Goal: Task Accomplishment & Management: Manage account settings

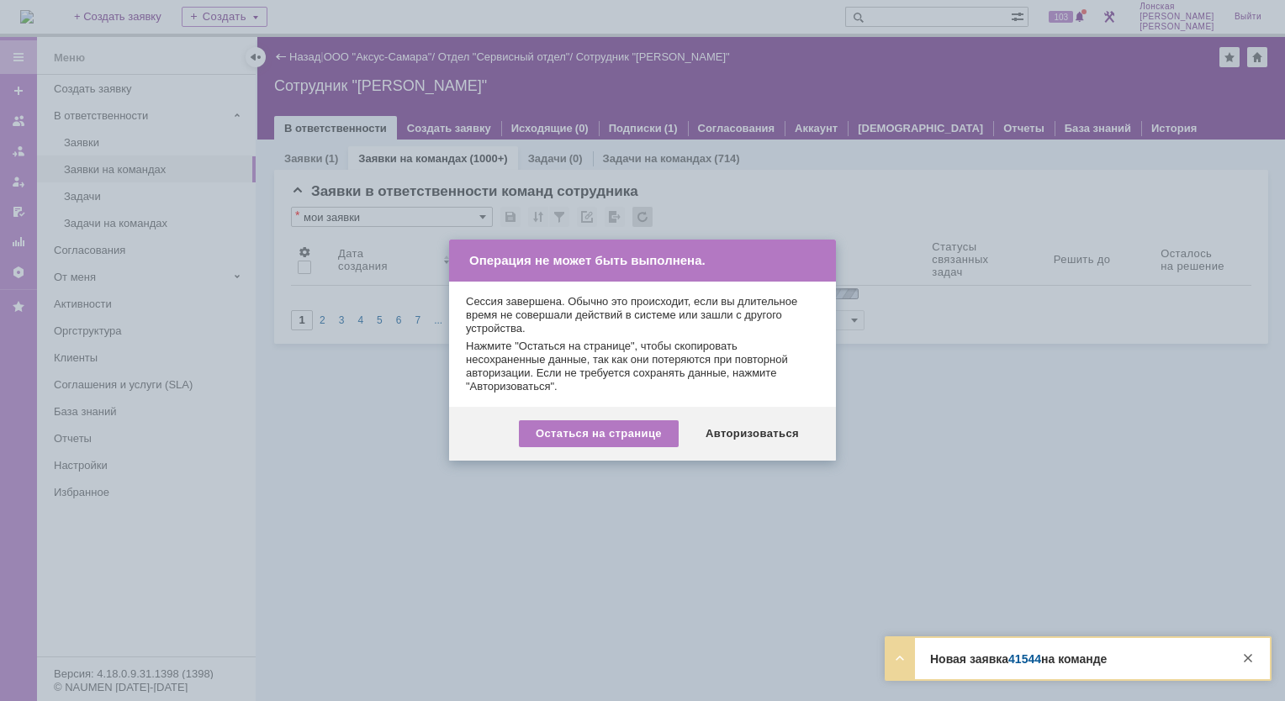
click at [736, 408] on div "Остаться на странице Авторизоваться" at bounding box center [642, 434] width 387 height 54
click at [733, 437] on div "Авторизоваться" at bounding box center [751, 433] width 127 height 27
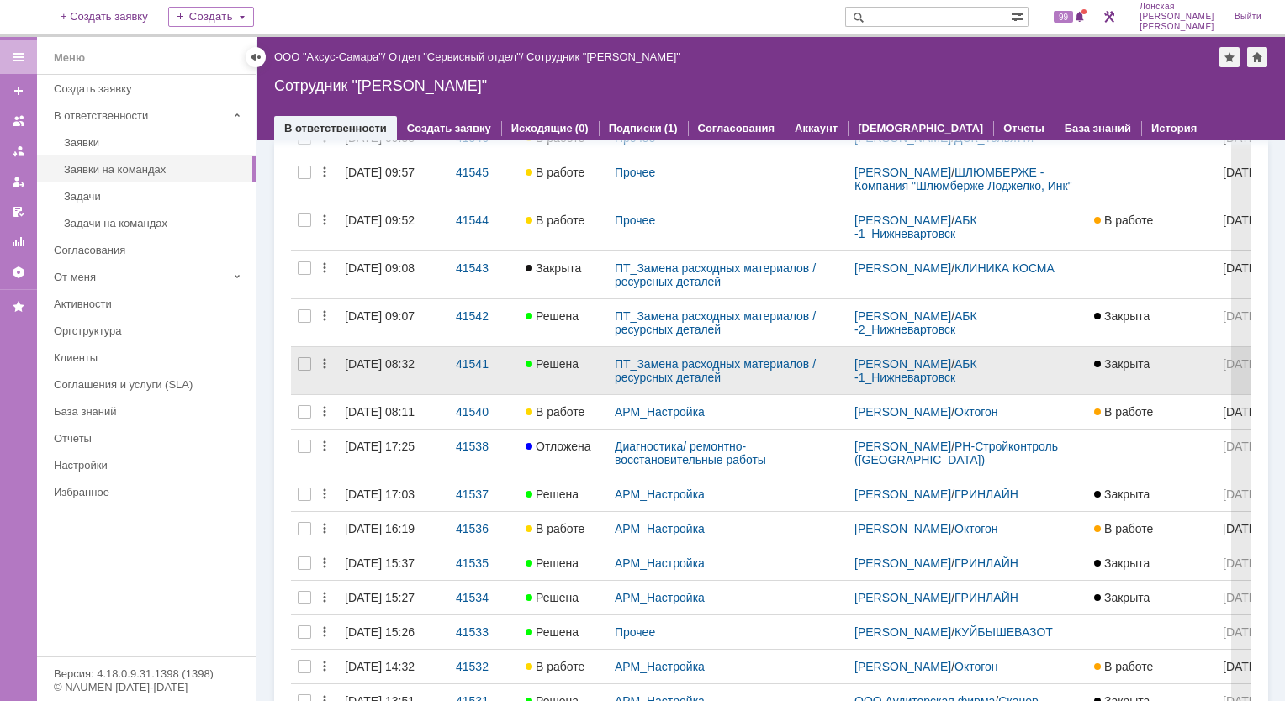
scroll to position [252, 0]
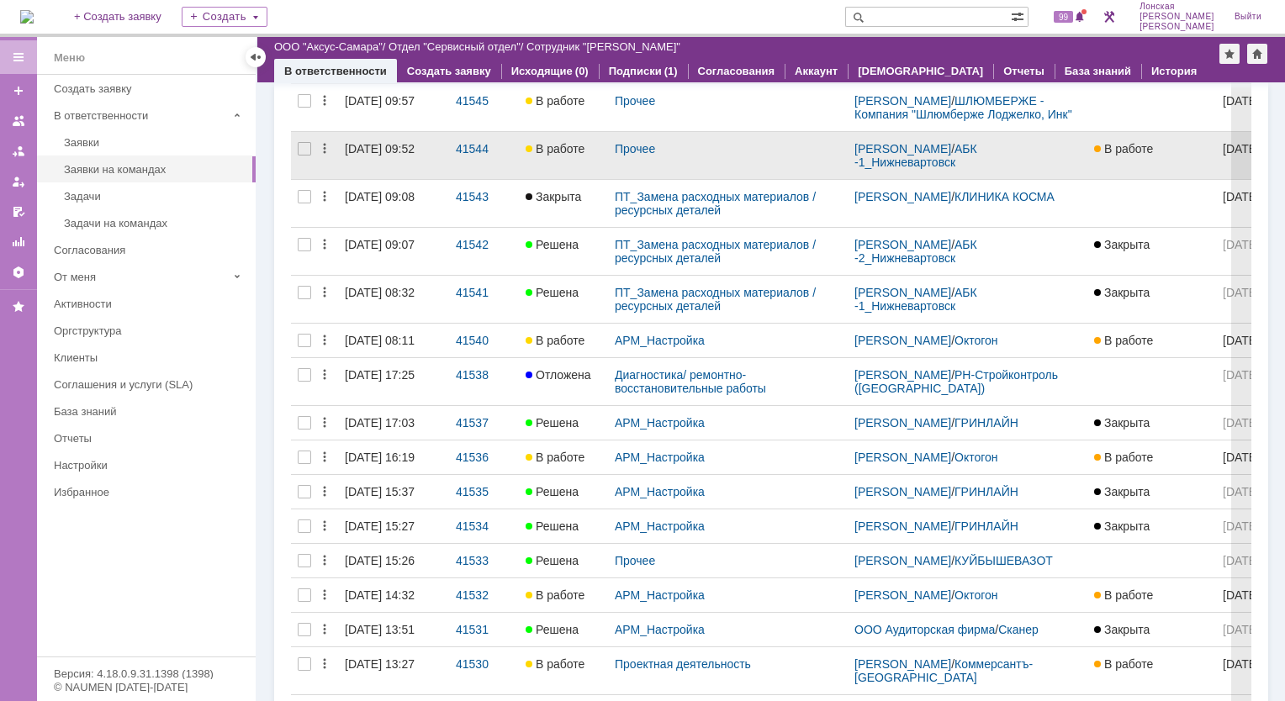
click at [393, 175] on link "[DATE] 09:52" at bounding box center [393, 155] width 111 height 47
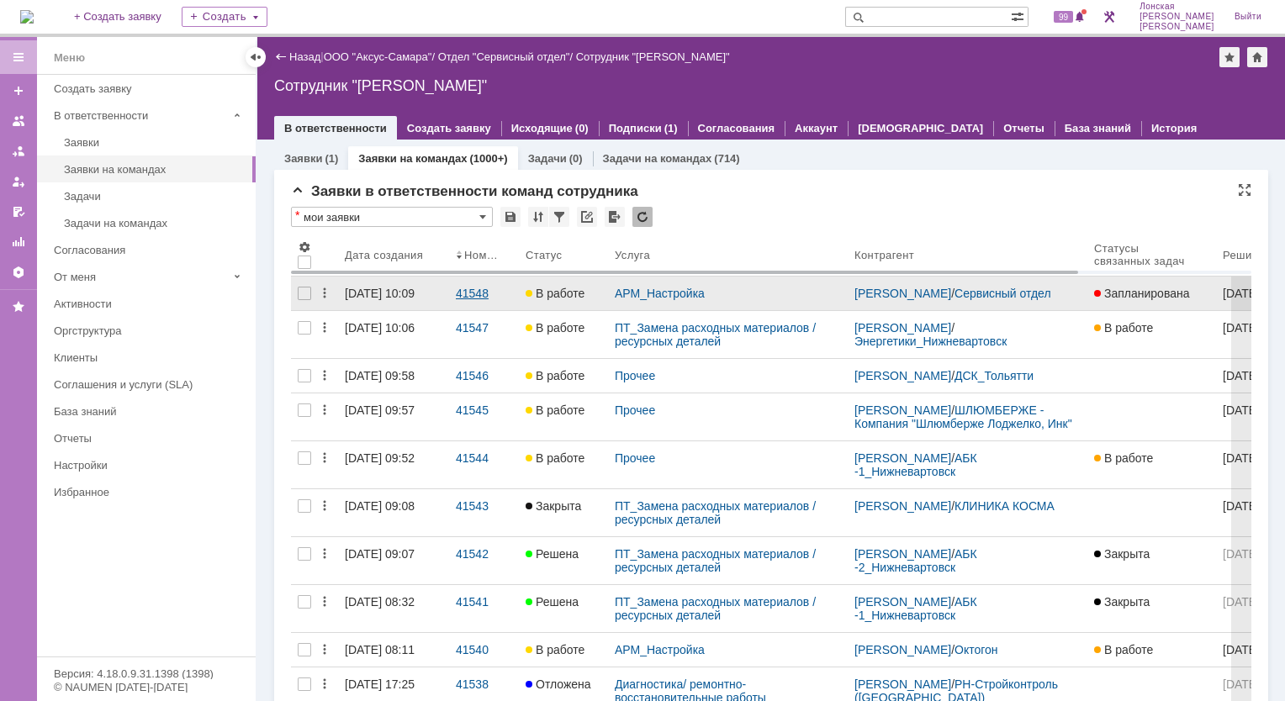
click at [467, 294] on div "41548" at bounding box center [484, 293] width 56 height 13
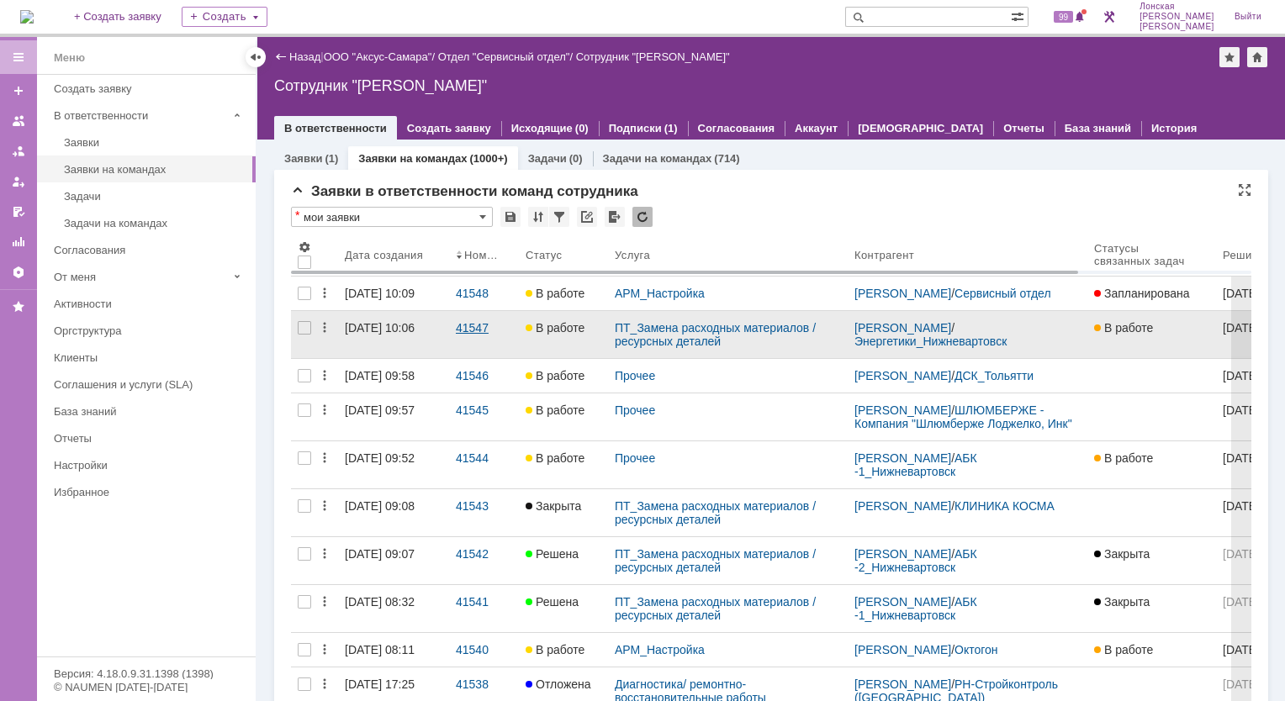
click at [478, 335] on div "41547" at bounding box center [484, 327] width 56 height 13
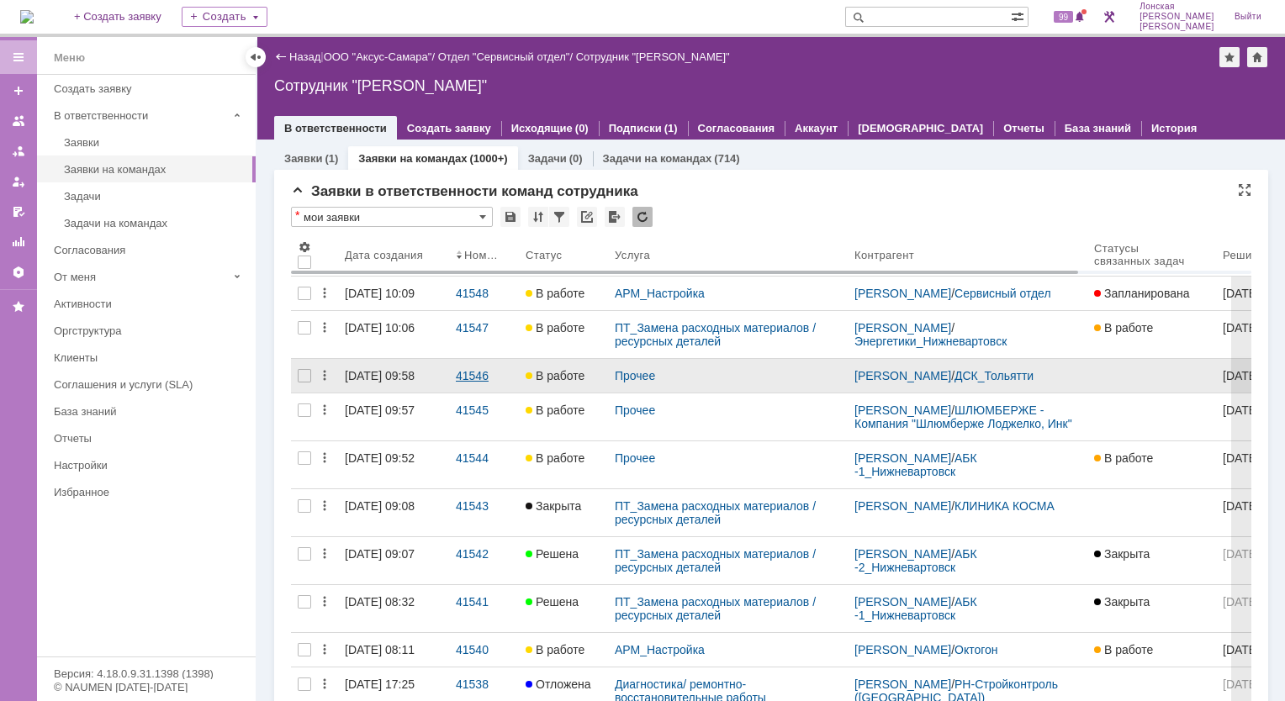
click at [462, 382] on div "41546" at bounding box center [484, 375] width 56 height 13
click at [477, 393] on link "41546" at bounding box center [484, 376] width 70 height 34
click at [562, 382] on span "В работе" at bounding box center [554, 375] width 59 height 13
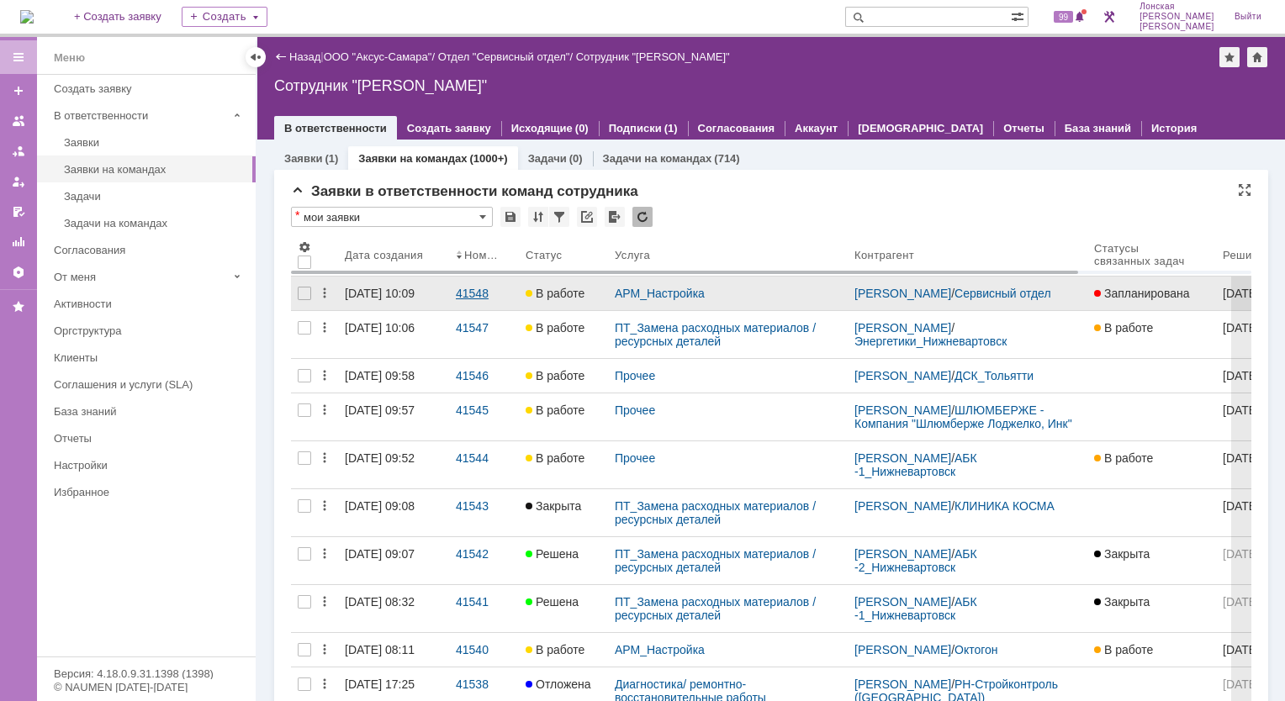
click at [464, 291] on div "41548" at bounding box center [484, 293] width 56 height 13
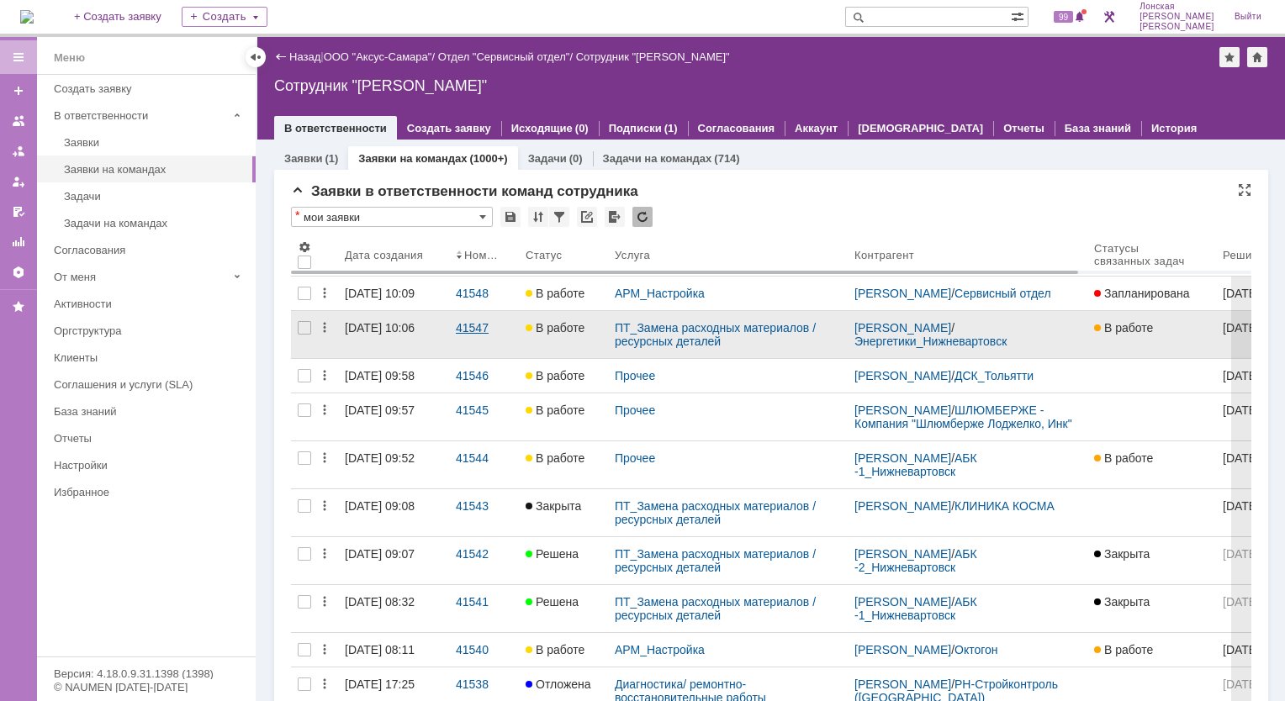
click at [495, 335] on div "41547" at bounding box center [484, 327] width 56 height 13
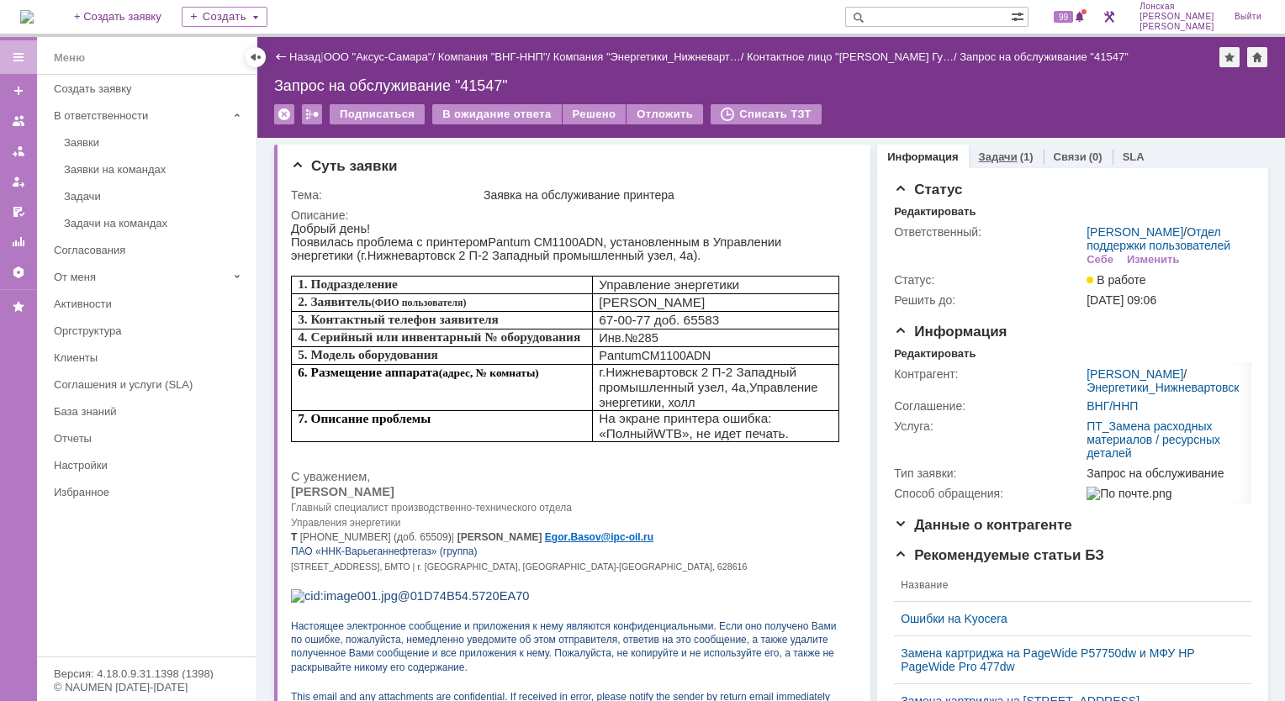
click at [989, 150] on link "Задачи" at bounding box center [998, 156] width 39 height 13
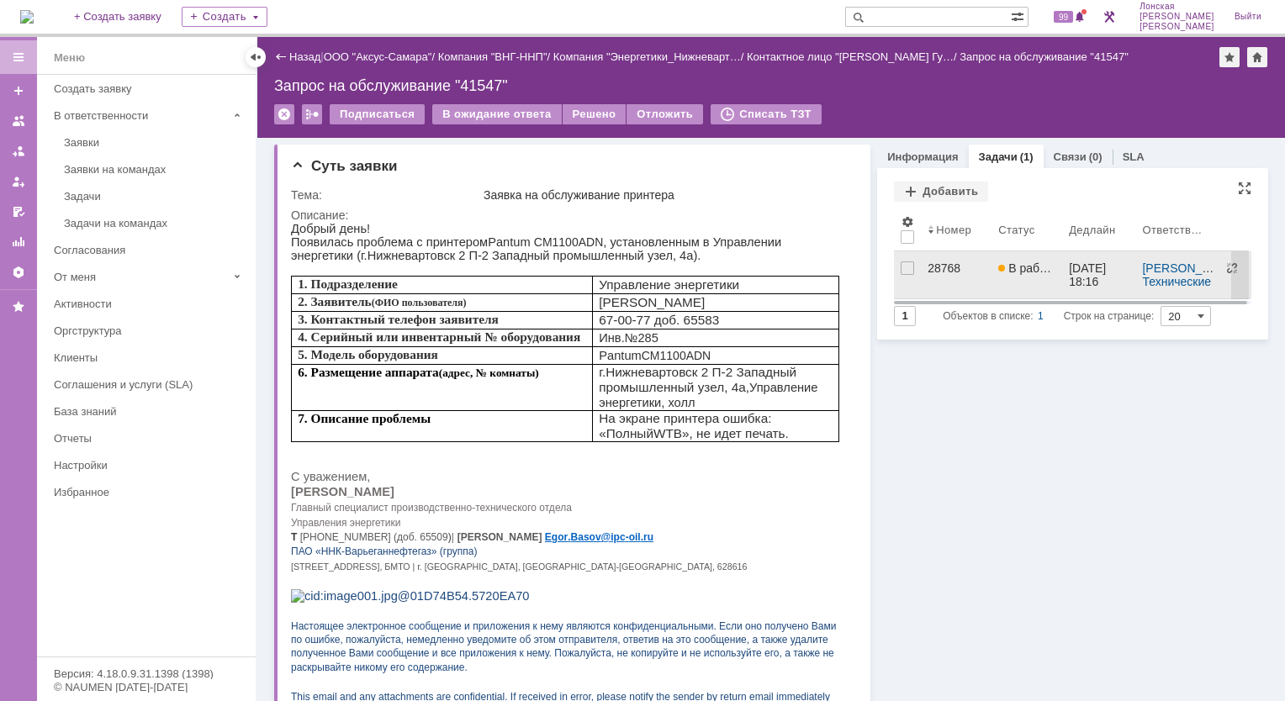
click at [935, 265] on div "28768" at bounding box center [955, 267] width 57 height 13
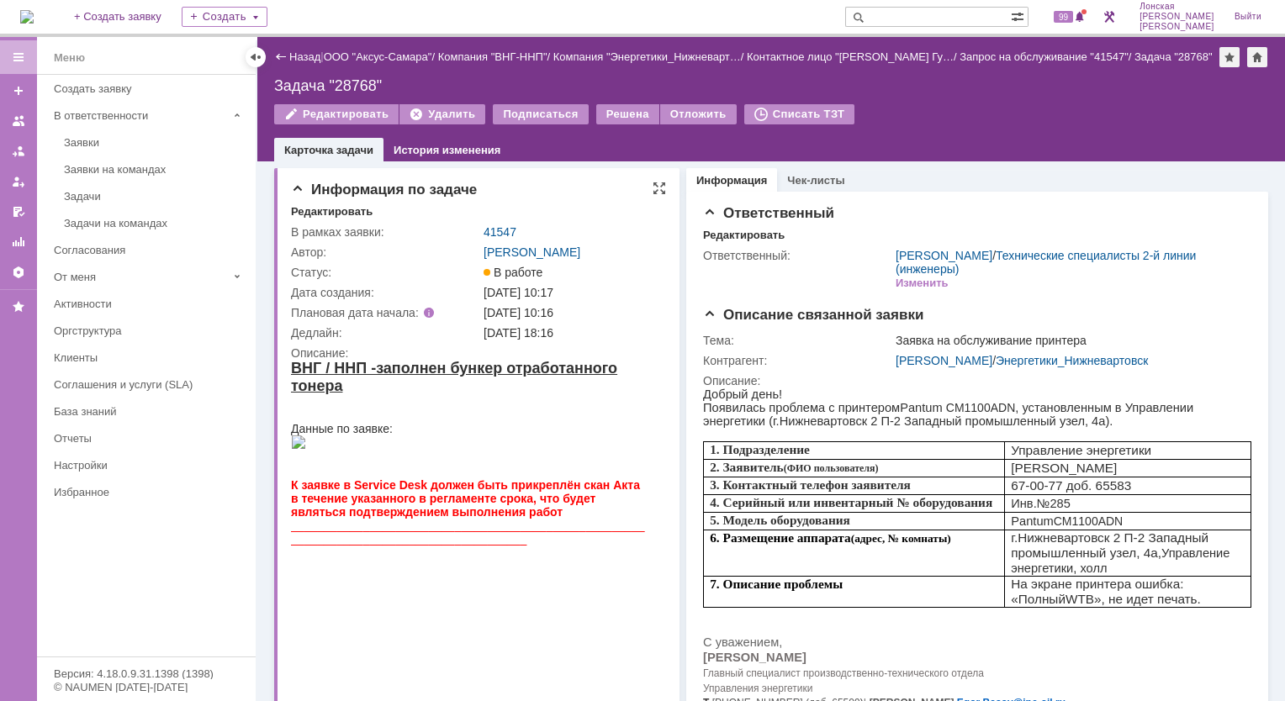
click at [525, 378] on div "ВНГ / ННП -заполнен бункер отработанного тонера" at bounding box center [469, 377] width 357 height 35
click at [521, 365] on strong "ВНГ / ННП -заполнен бункер отработанного тонера" at bounding box center [454, 377] width 326 height 34
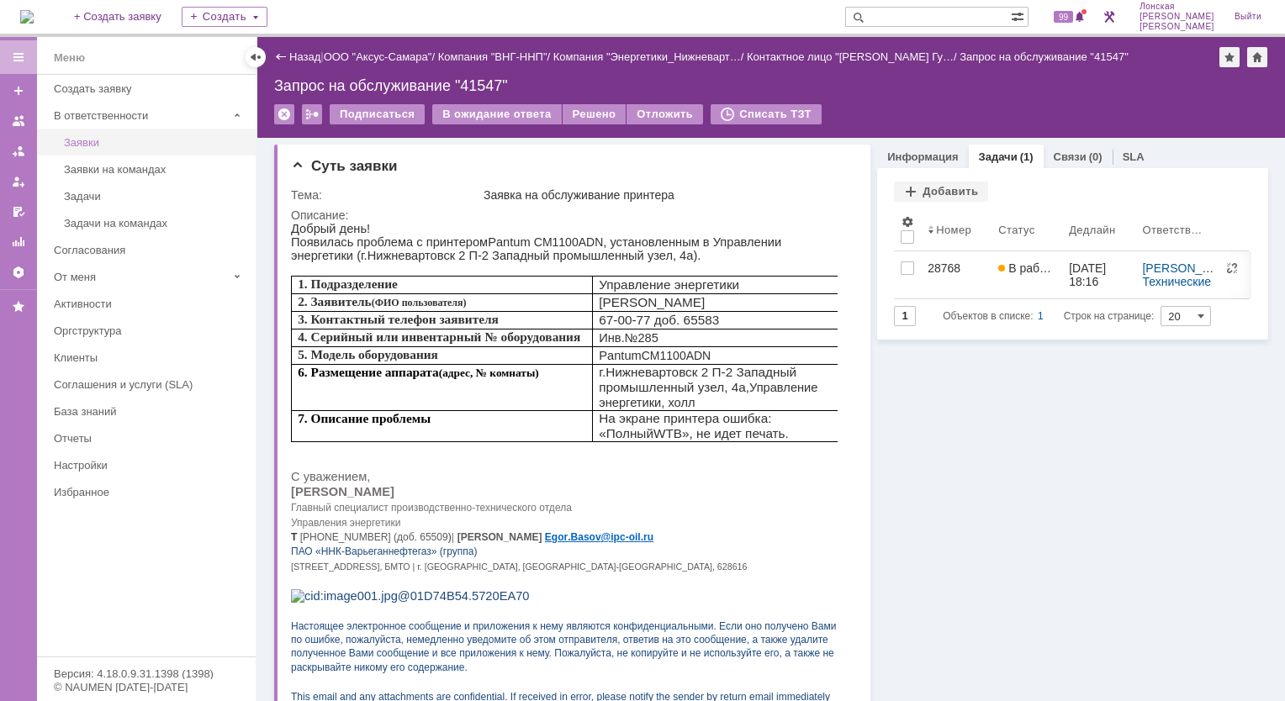
click at [77, 144] on div "Заявки" at bounding box center [155, 142] width 182 height 13
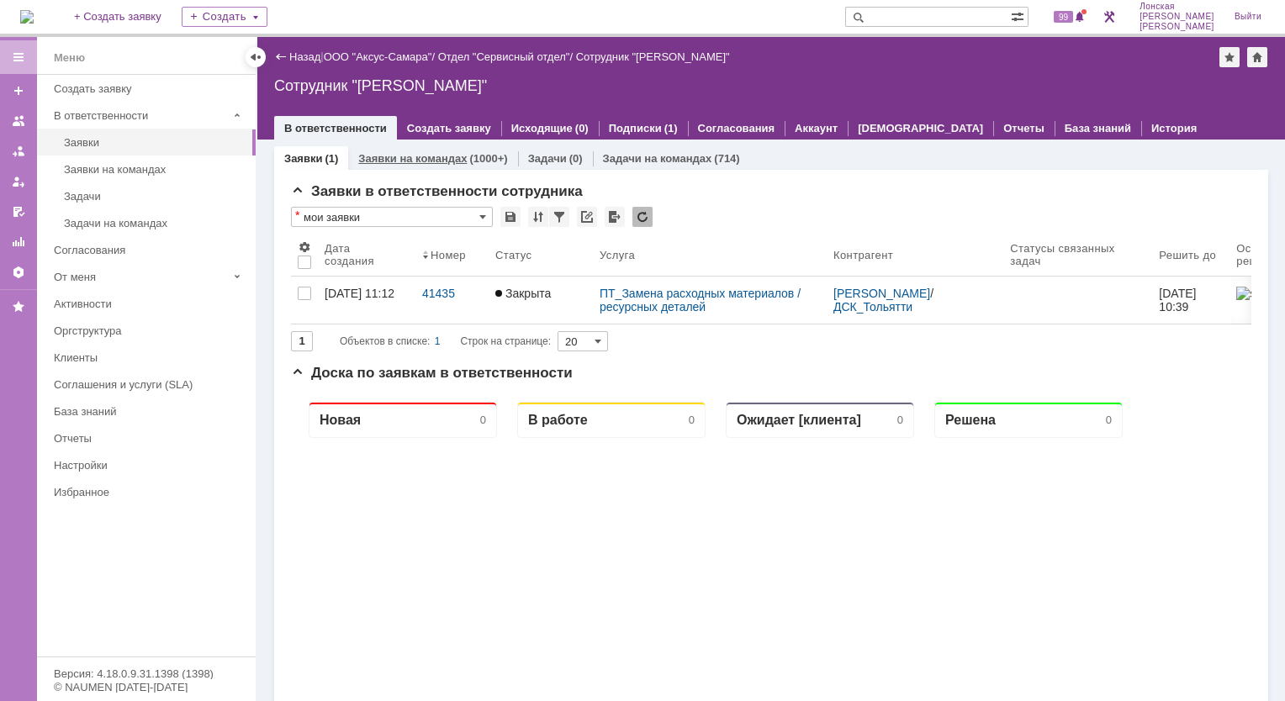
click at [428, 158] on link "Заявки на командах" at bounding box center [412, 158] width 108 height 13
